Goal: Task Accomplishment & Management: Manage account settings

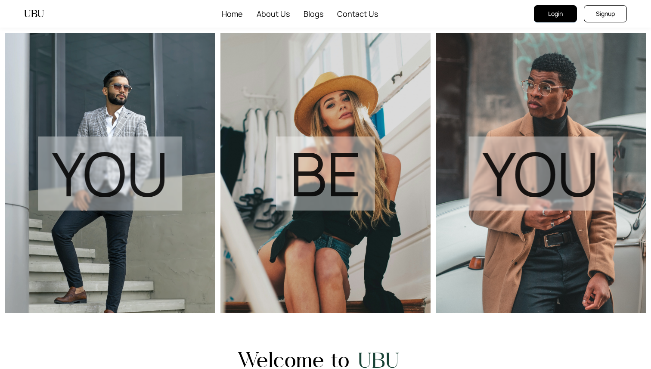
click at [555, 13] on span "Login" at bounding box center [555, 13] width 15 height 9
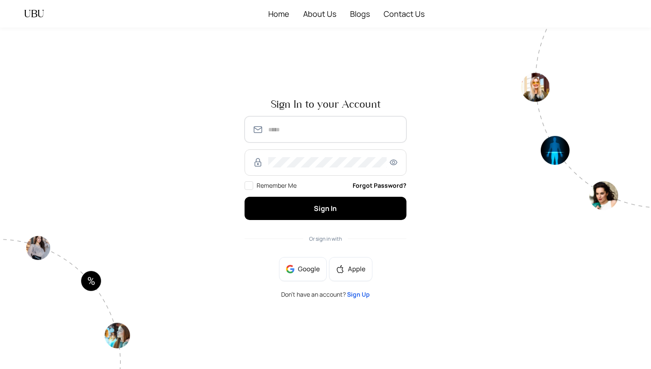
click at [315, 132] on input "text" at bounding box center [333, 129] width 130 height 10
click at [324, 129] on input "**********" at bounding box center [333, 129] width 130 height 10
type input "**********"
click at [245, 197] on button "Sign In" at bounding box center [326, 208] width 162 height 23
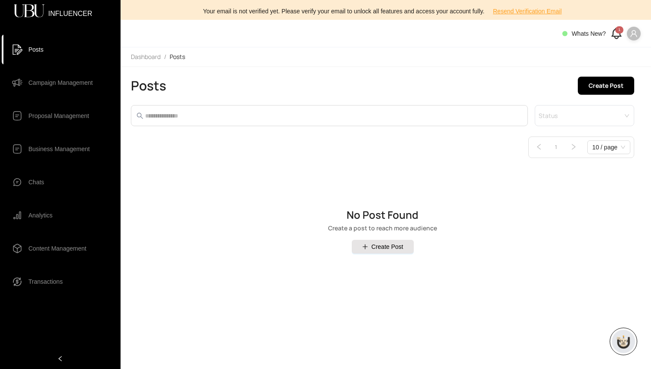
click at [633, 32] on icon "user" at bounding box center [634, 34] width 8 height 8
click at [604, 53] on span "Profile" at bounding box center [608, 50] width 52 height 9
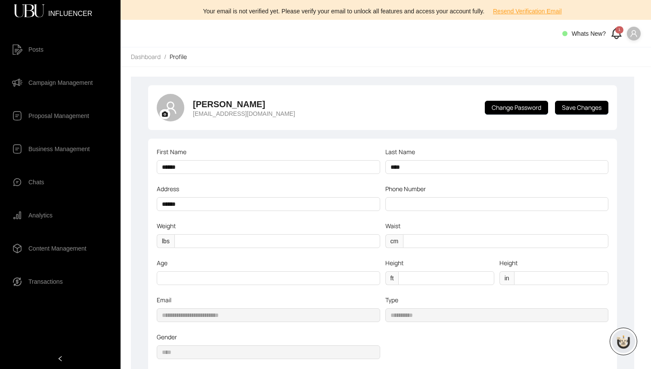
click at [45, 81] on span "Campaign Management" at bounding box center [60, 82] width 64 height 17
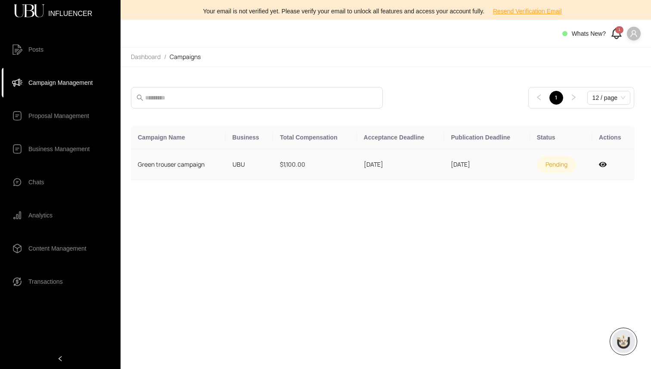
click at [374, 164] on td "[DATE]" at bounding box center [400, 164] width 87 height 31
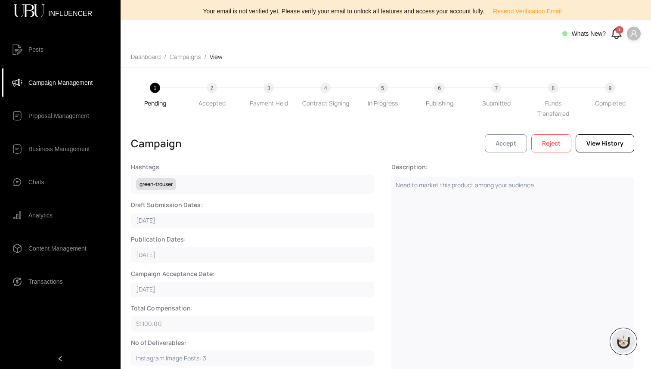
click at [516, 143] on span "Accept" at bounding box center [506, 143] width 21 height 9
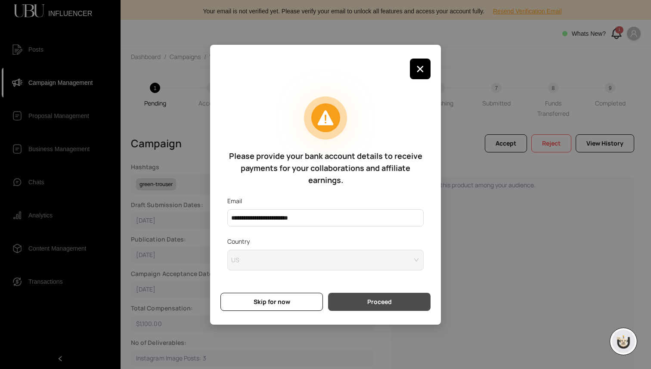
click at [360, 304] on button "Proceed" at bounding box center [379, 302] width 102 height 18
